Goal: Task Accomplishment & Management: Use online tool/utility

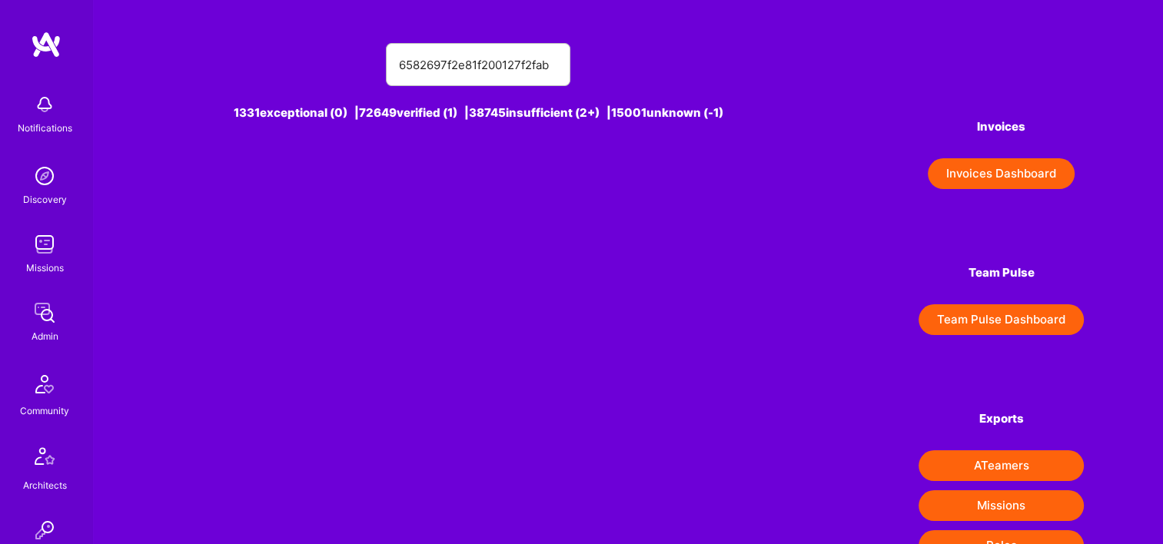
click at [117, 108] on div "6582697f2e81f200127f2fab 1331 exceptional (0) | 72649 verified (1) | 38745 insu…" at bounding box center [628, 393] width 1070 height 786
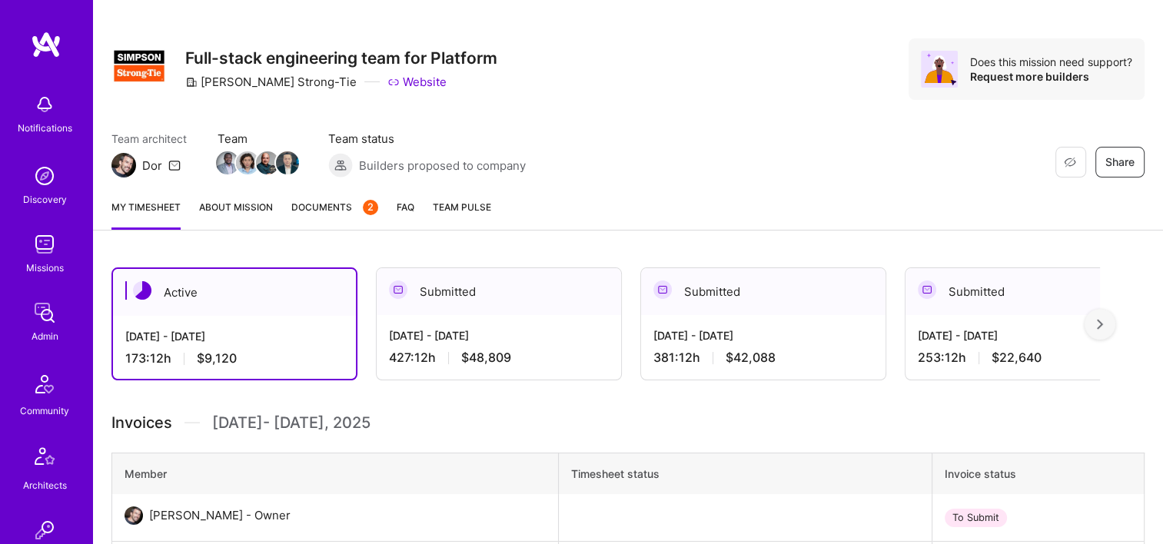
scroll to position [154, 0]
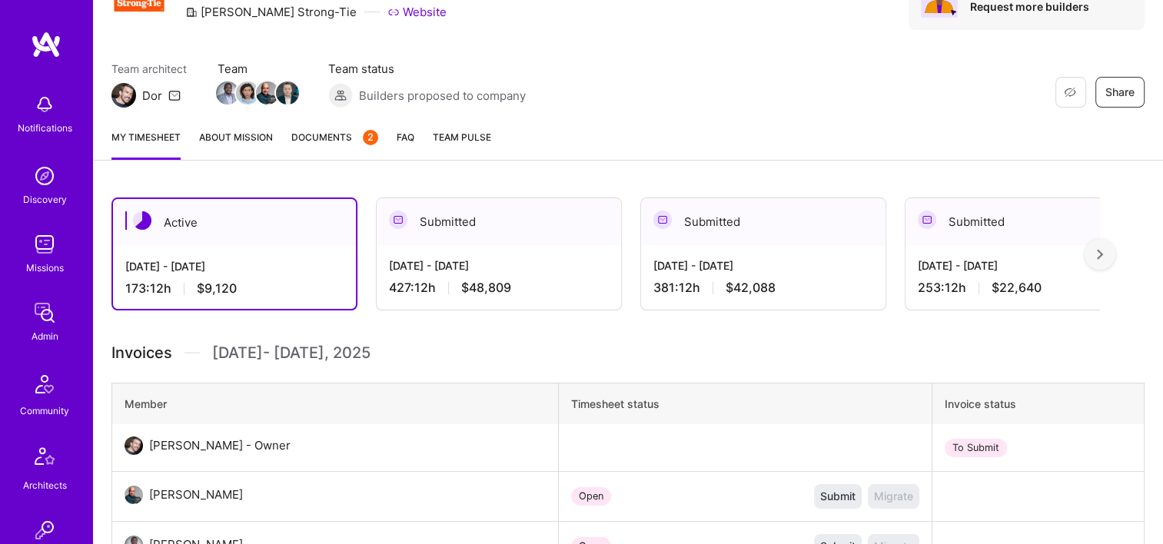
click at [346, 127] on div "My timesheet About Mission Documents 2 FAQ Team Pulse" at bounding box center [628, 139] width 1070 height 44
click at [326, 146] on link "Documents 2" at bounding box center [334, 144] width 87 height 31
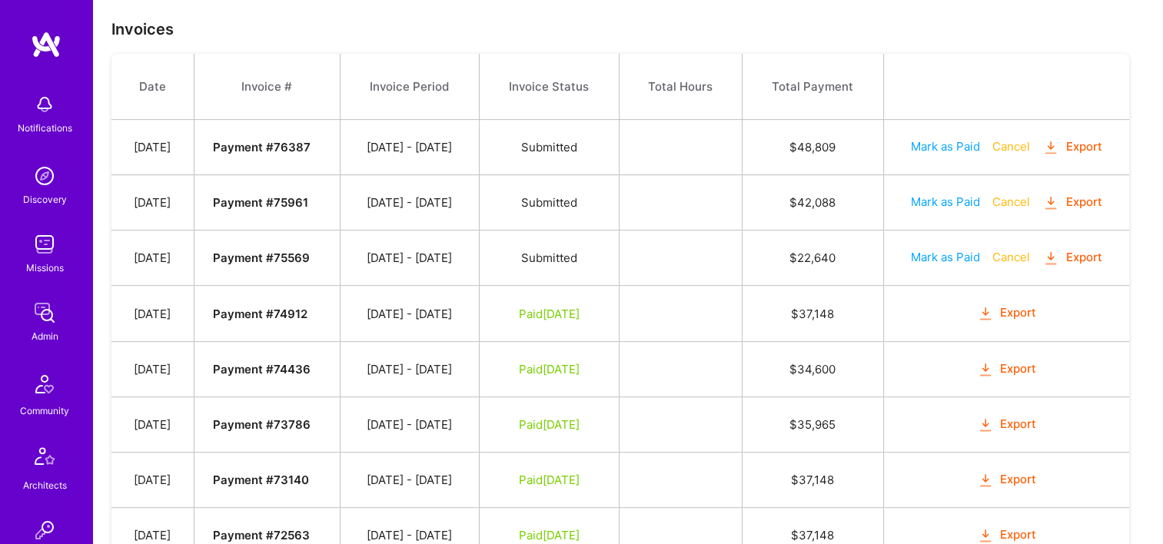
scroll to position [538, 0]
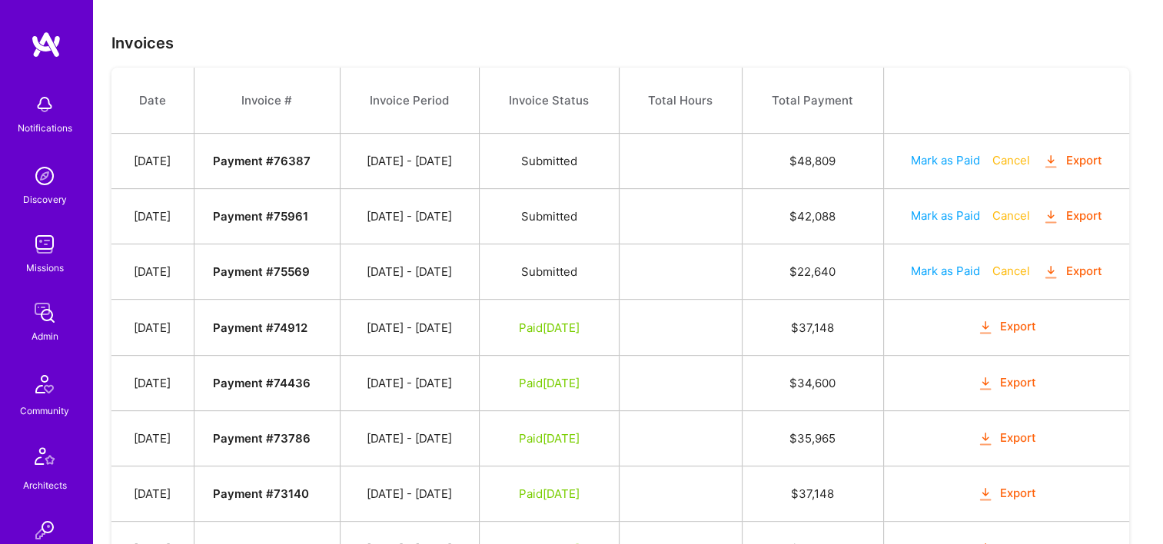
click at [1084, 160] on button "Export" at bounding box center [1073, 161] width 60 height 18
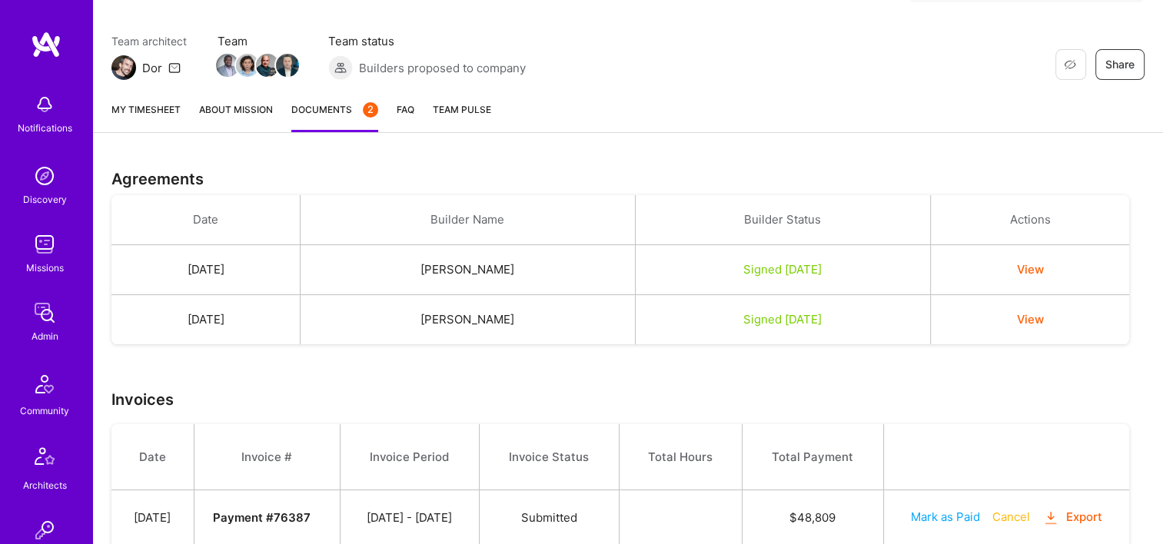
scroll to position [0, 0]
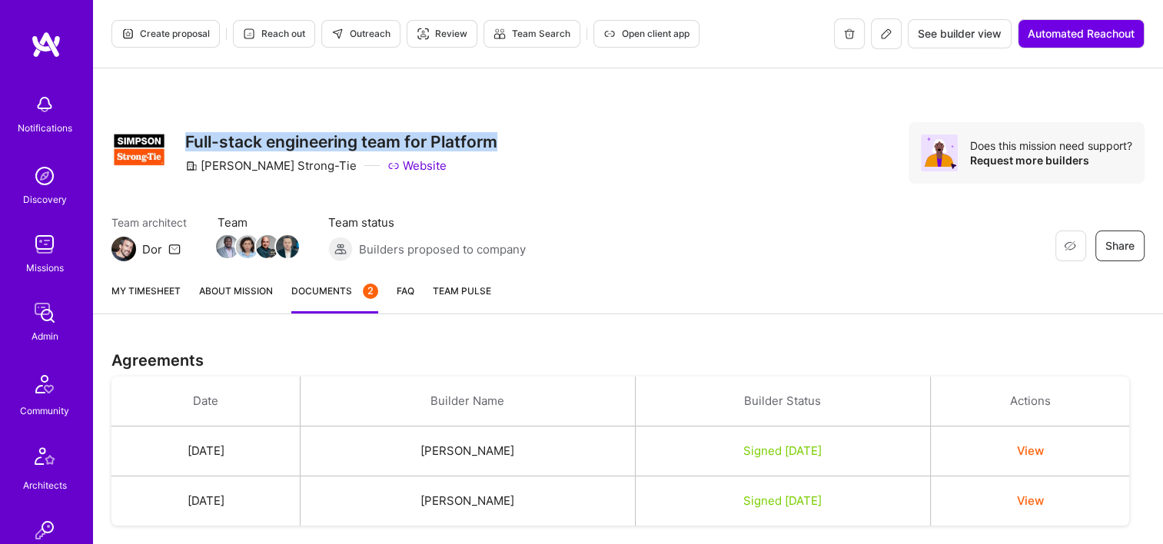
drag, startPoint x: 498, startPoint y: 141, endPoint x: 185, endPoint y: 135, distance: 313.0
click at [185, 135] on h3 "Full-stack engineering team for Platform" at bounding box center [341, 141] width 312 height 19
copy h3 "Full-stack engineering team for Platform"
